Goal: Information Seeking & Learning: Learn about a topic

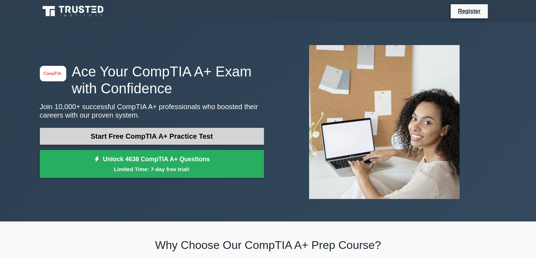
click at [179, 140] on link "Start Free CompTIA A+ Practice Test" at bounding box center [152, 136] width 224 height 17
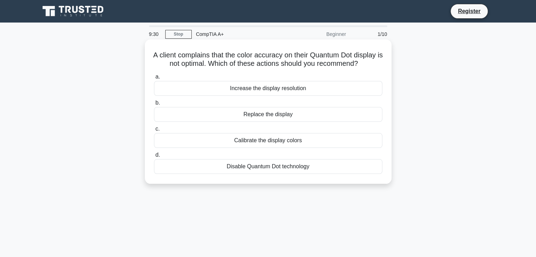
click at [178, 147] on div "Calibrate the display colors" at bounding box center [268, 140] width 228 height 15
click at [154, 131] on input "c. Calibrate the display colors" at bounding box center [154, 129] width 0 height 5
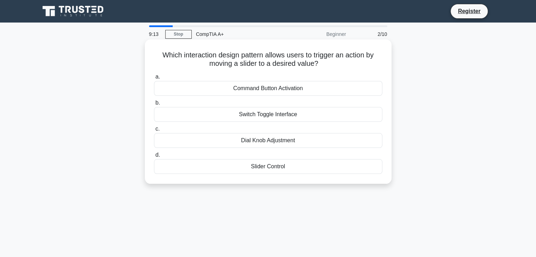
click at [180, 164] on div "Slider Control" at bounding box center [268, 166] width 228 height 15
click at [154, 157] on input "d. Slider Control" at bounding box center [154, 155] width 0 height 5
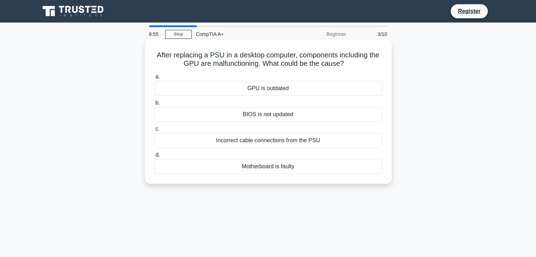
click at [281, 139] on div "Incorrect cable connections from the PSU" at bounding box center [268, 140] width 228 height 15
click at [154, 131] on input "c. Incorrect cable connections from the PSU" at bounding box center [154, 129] width 0 height 5
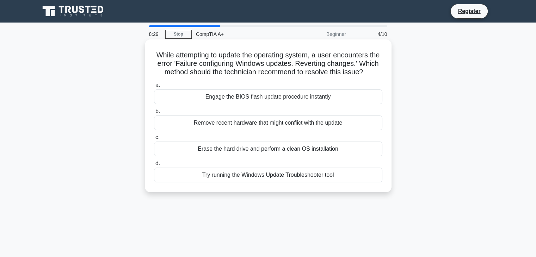
click at [271, 182] on div "Try running the Windows Update Troubleshooter tool" at bounding box center [268, 175] width 228 height 15
click at [154, 166] on input "d. Try running the Windows Update Troubleshooter tool" at bounding box center [154, 163] width 0 height 5
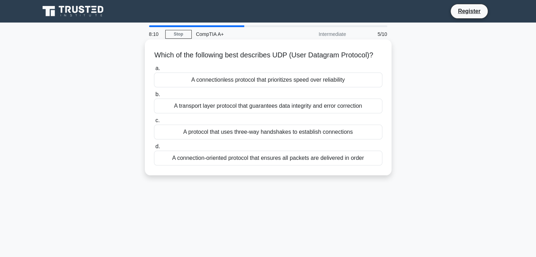
click at [261, 87] on div "A connectionless protocol that prioritizes speed over reliability" at bounding box center [268, 80] width 228 height 15
click at [154, 71] on input "a. A connectionless protocol that prioritizes speed over reliability" at bounding box center [154, 68] width 0 height 5
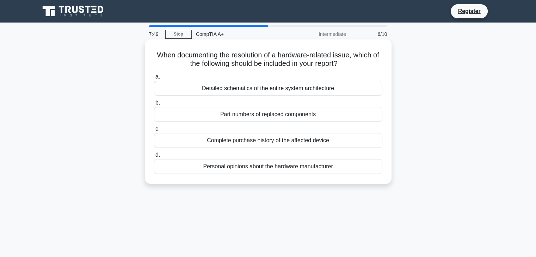
click at [248, 114] on div "Part numbers of replaced components" at bounding box center [268, 114] width 228 height 15
click at [154, 105] on input "b. Part numbers of replaced components" at bounding box center [154, 103] width 0 height 5
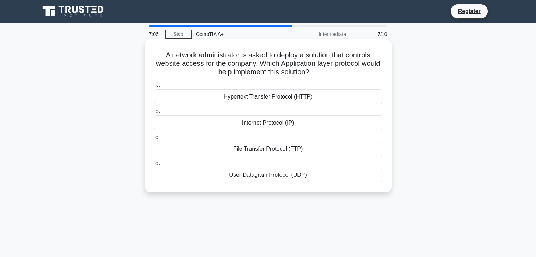
click at [247, 98] on div "Hypertext Transfer Protocol (HTTP)" at bounding box center [268, 96] width 228 height 15
click at [154, 88] on input "a. Hypertext Transfer Protocol (HTTP)" at bounding box center [154, 85] width 0 height 5
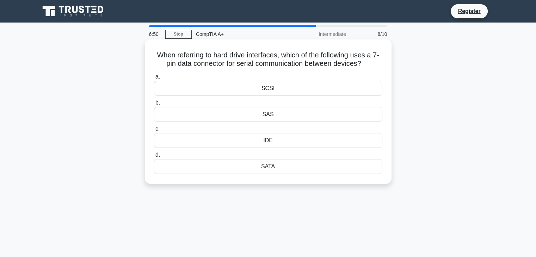
click at [270, 169] on div "SATA" at bounding box center [268, 166] width 228 height 15
click at [154, 157] on input "d. SATA" at bounding box center [154, 155] width 0 height 5
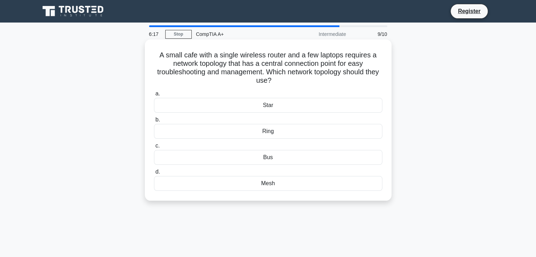
click at [255, 108] on div "Star" at bounding box center [268, 105] width 228 height 15
click at [154, 96] on input "a. Star" at bounding box center [154, 94] width 0 height 5
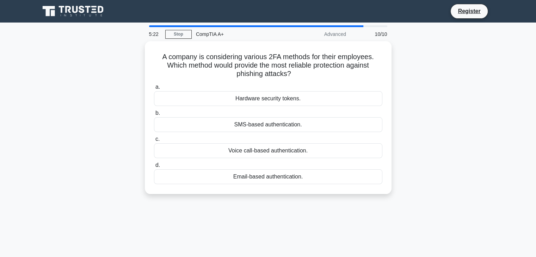
click at [255, 109] on label "b. SMS-based authentication." at bounding box center [268, 120] width 228 height 23
click at [154, 111] on input "b. SMS-based authentication." at bounding box center [154, 113] width 0 height 5
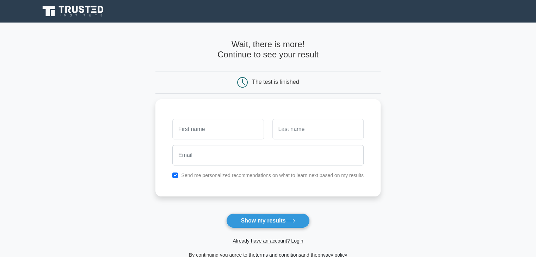
click at [255, 108] on div "Send me personalized recommendations on what to learn next based on my results" at bounding box center [267, 147] width 225 height 97
click at [295, 221] on icon at bounding box center [291, 221] width 10 height 4
click at [405, 70] on main "Wait, there is more! Continue to see your result The test is finished and the" at bounding box center [268, 150] width 536 height 254
